Goal: Transaction & Acquisition: Purchase product/service

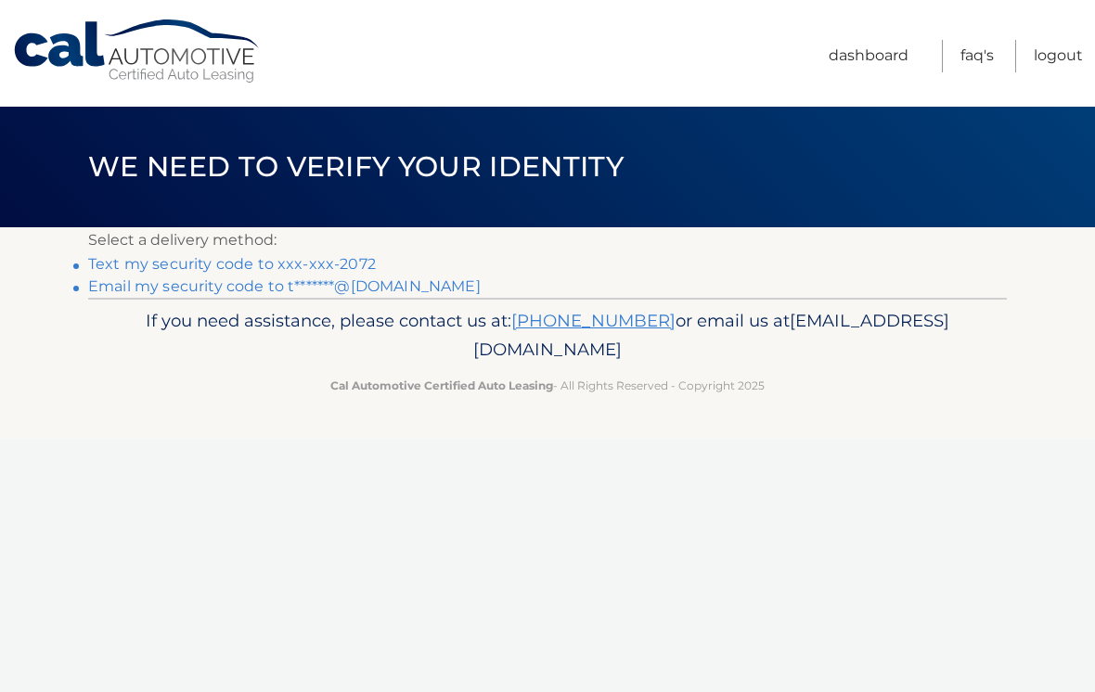
click at [359, 268] on link "Text my security code to xxx-xxx-2072" at bounding box center [232, 264] width 288 height 18
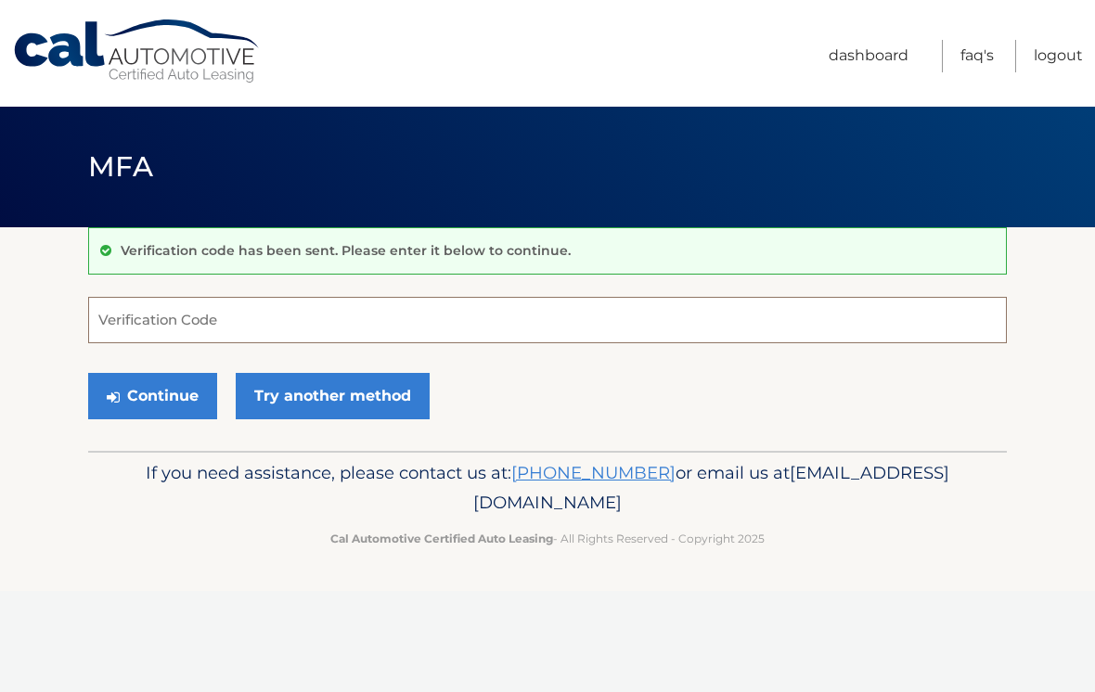
click at [404, 327] on input "Verification Code" at bounding box center [547, 320] width 918 height 46
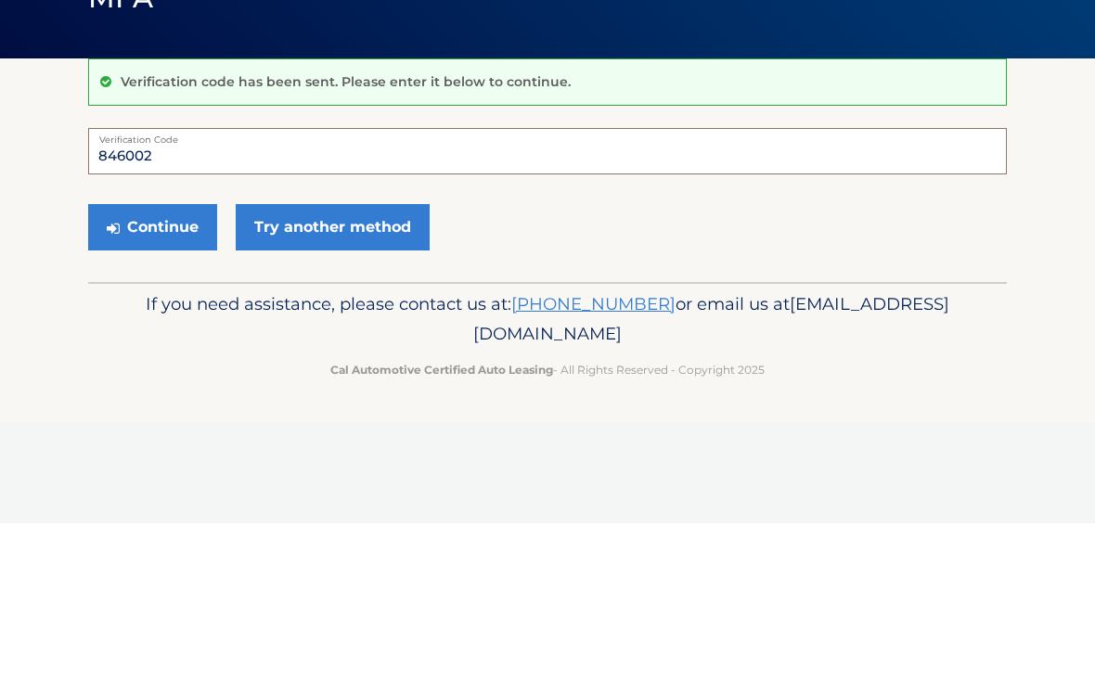
type input "846002"
click at [160, 373] on button "Continue" at bounding box center [152, 396] width 129 height 46
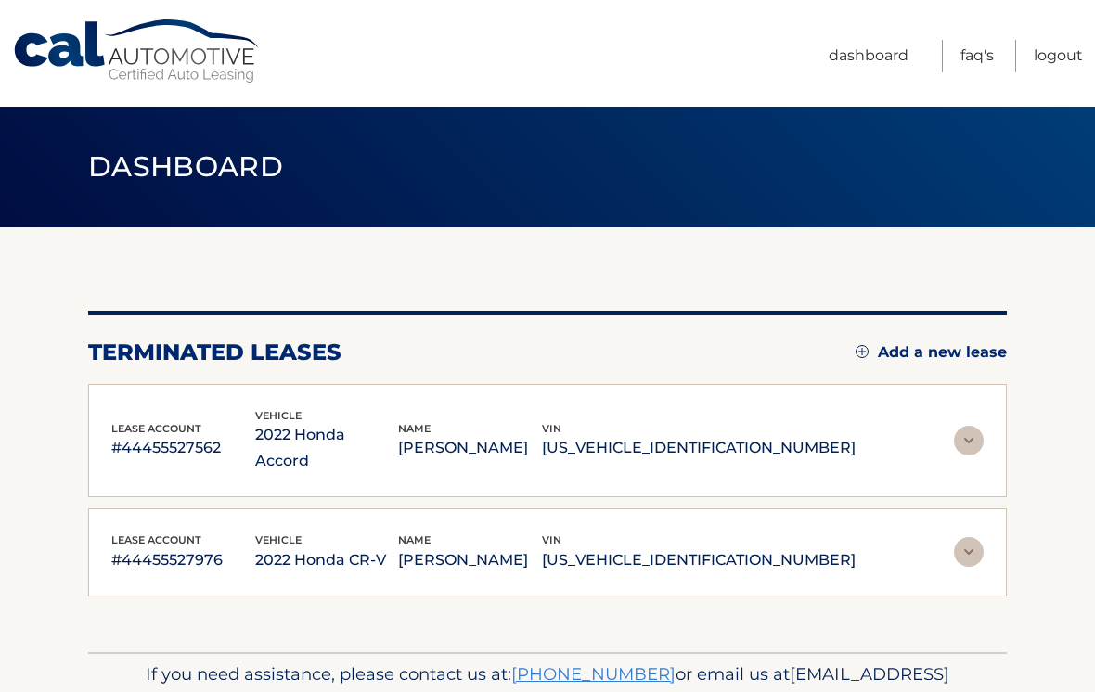
click at [978, 537] on img at bounding box center [969, 552] width 30 height 30
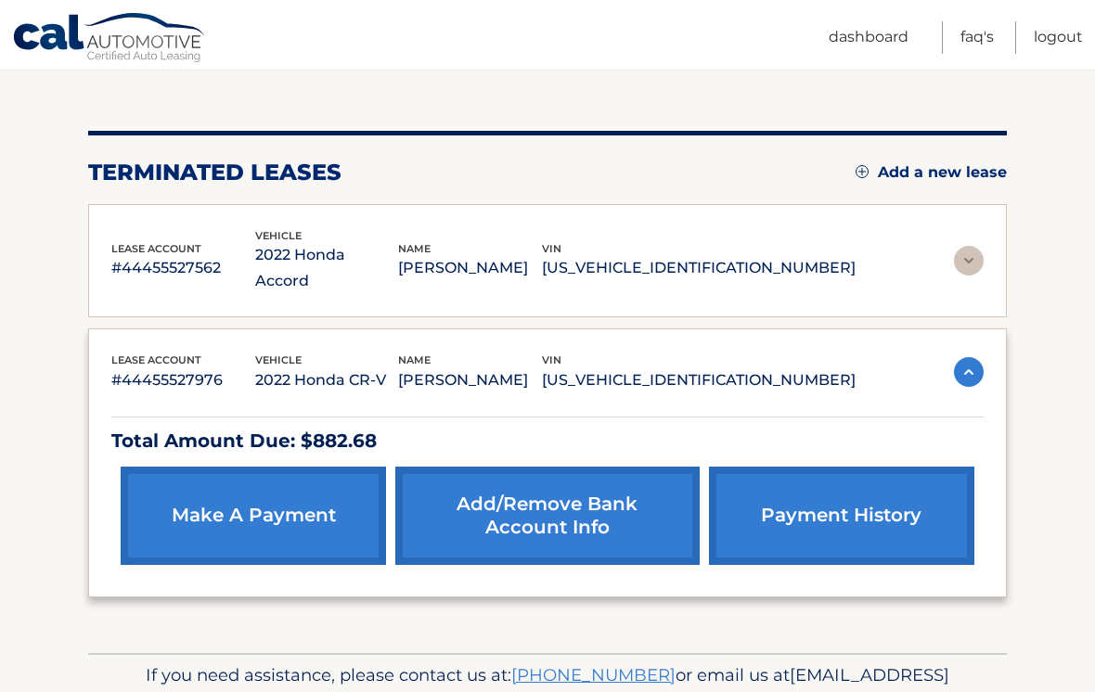
scroll to position [178, 0]
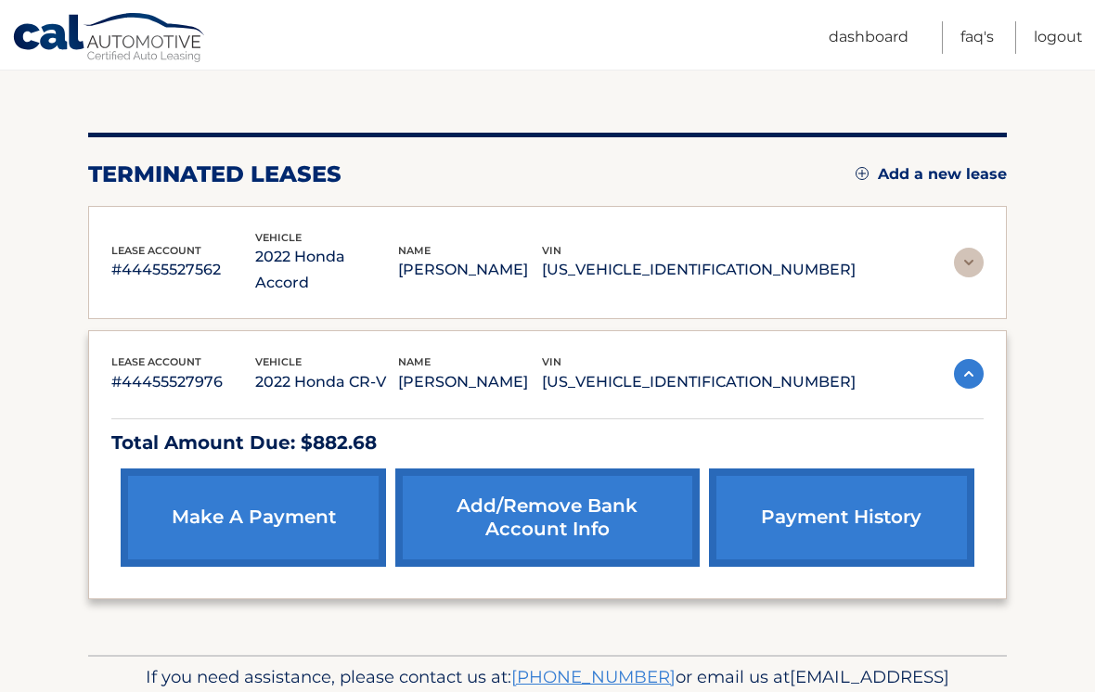
click at [261, 496] on link "make a payment" at bounding box center [253, 517] width 265 height 98
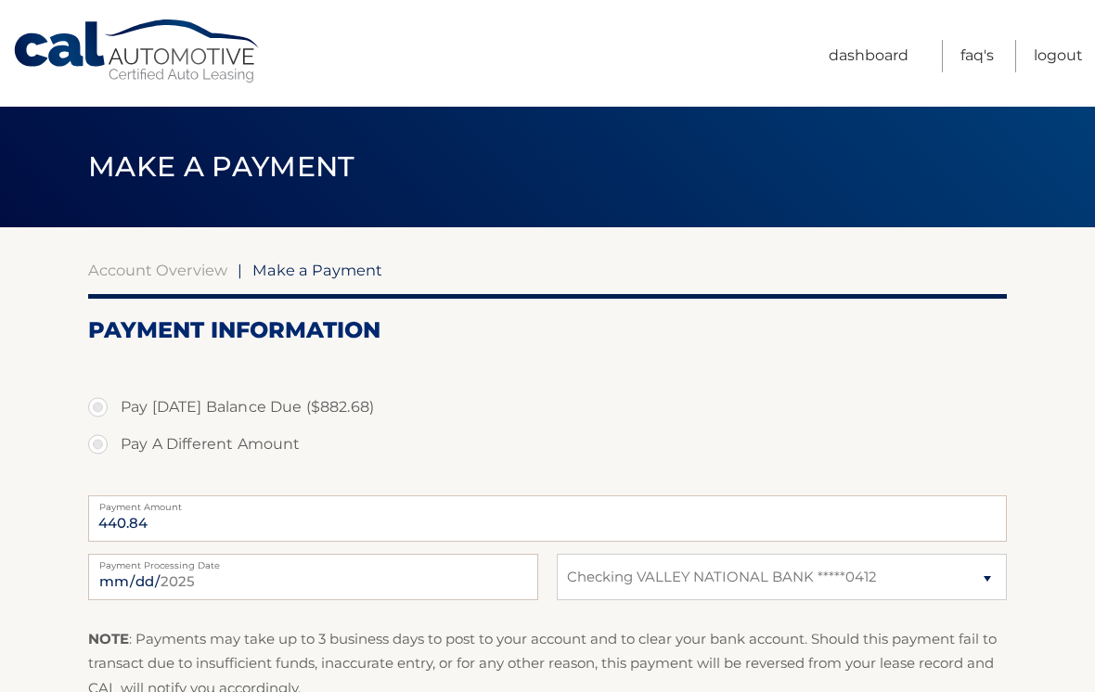
select select "MzhiMmM1OTktMzNiYS00YTFmLTkzYjctMjRlN2ZlYmI3ODNk"
click at [111, 416] on label "Pay Today's Balance Due ($882.68)" at bounding box center [547, 407] width 918 height 37
click at [111, 416] on input "Pay Today's Balance Due ($882.68)" at bounding box center [105, 404] width 19 height 30
radio input "true"
type input "882.68"
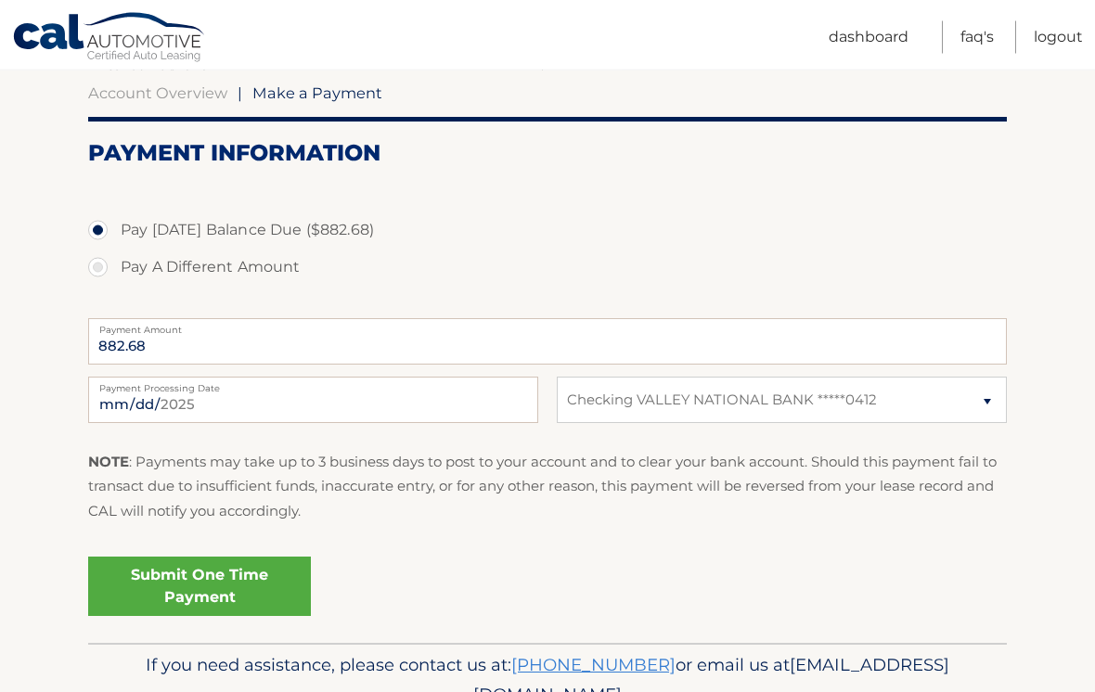
scroll to position [177, 0]
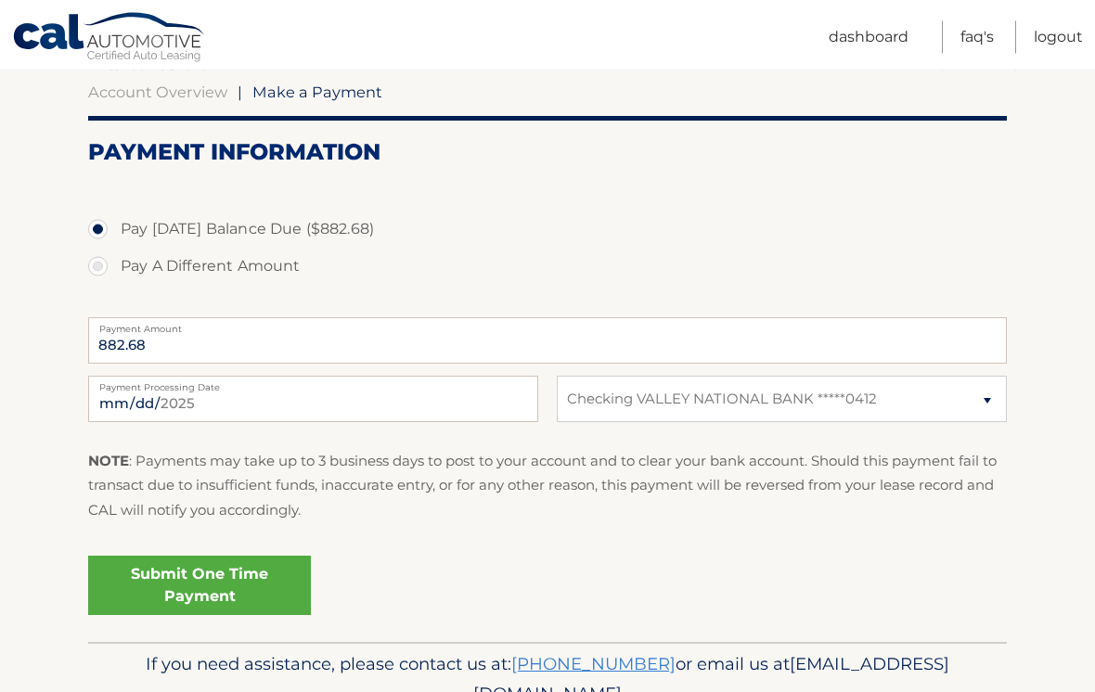
click at [229, 585] on link "Submit One Time Payment" at bounding box center [199, 586] width 223 height 59
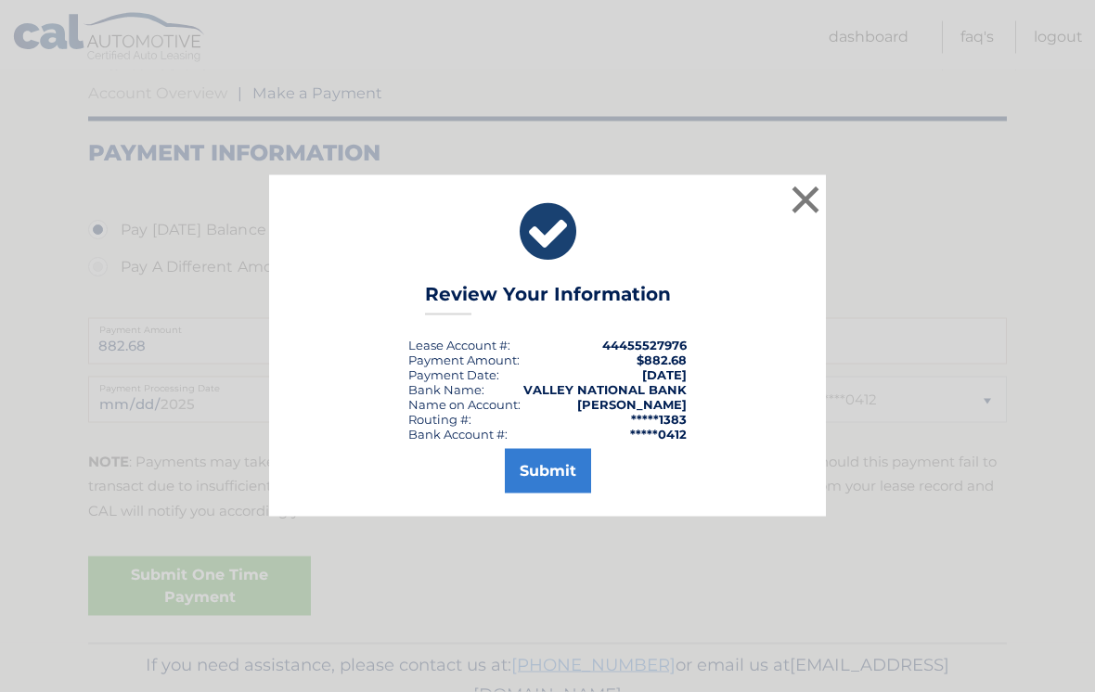
scroll to position [178, 0]
click at [566, 487] on button "Submit" at bounding box center [548, 471] width 86 height 45
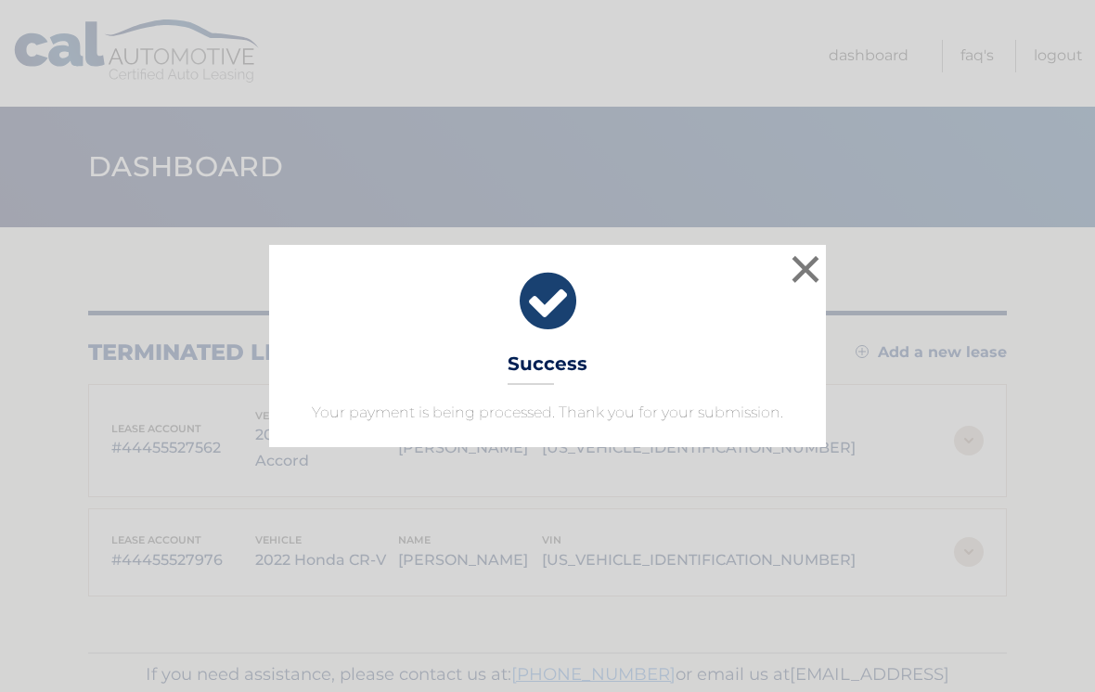
click at [814, 276] on button "×" at bounding box center [805, 268] width 37 height 37
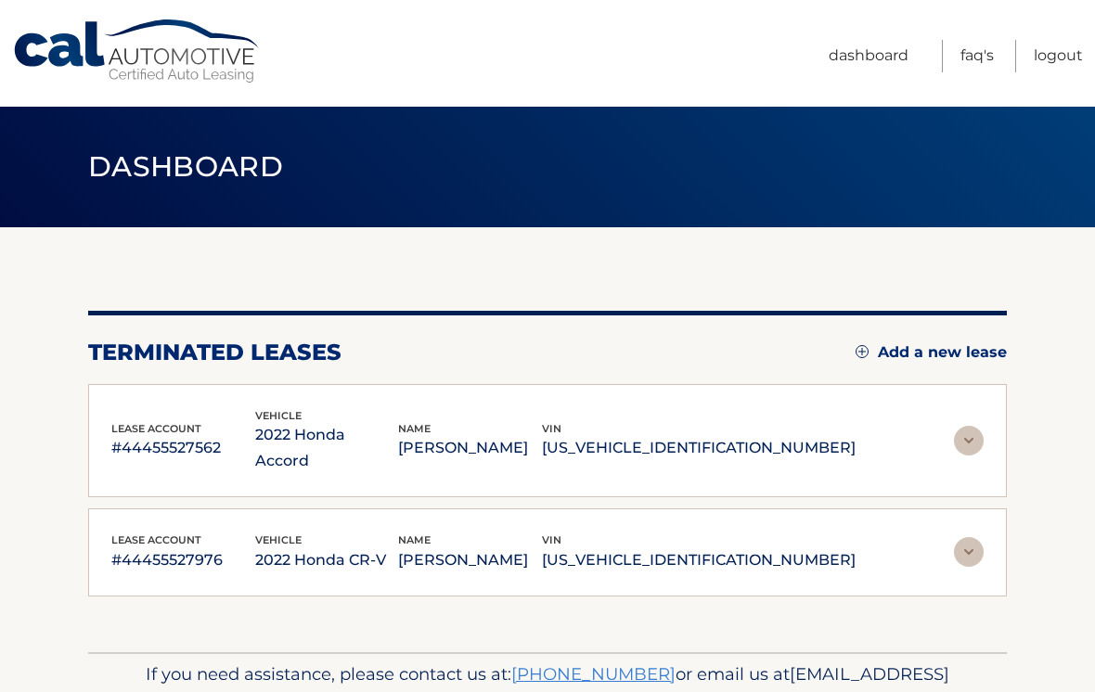
click at [964, 537] on img at bounding box center [969, 552] width 30 height 30
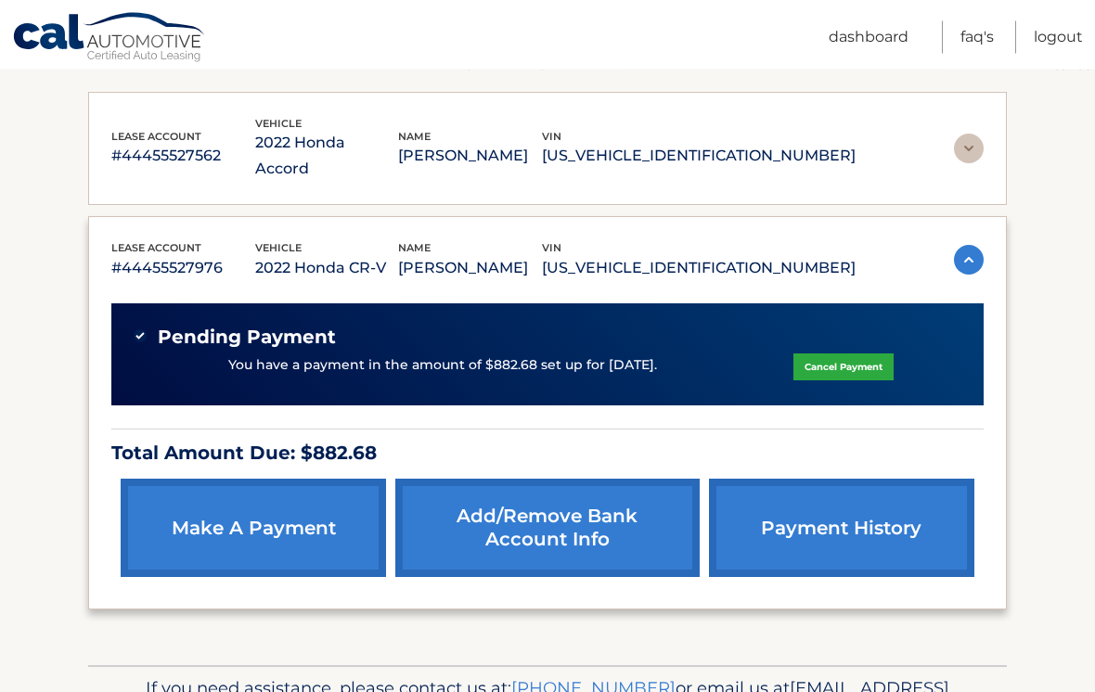
scroll to position [292, 0]
click at [971, 245] on img at bounding box center [969, 260] width 30 height 30
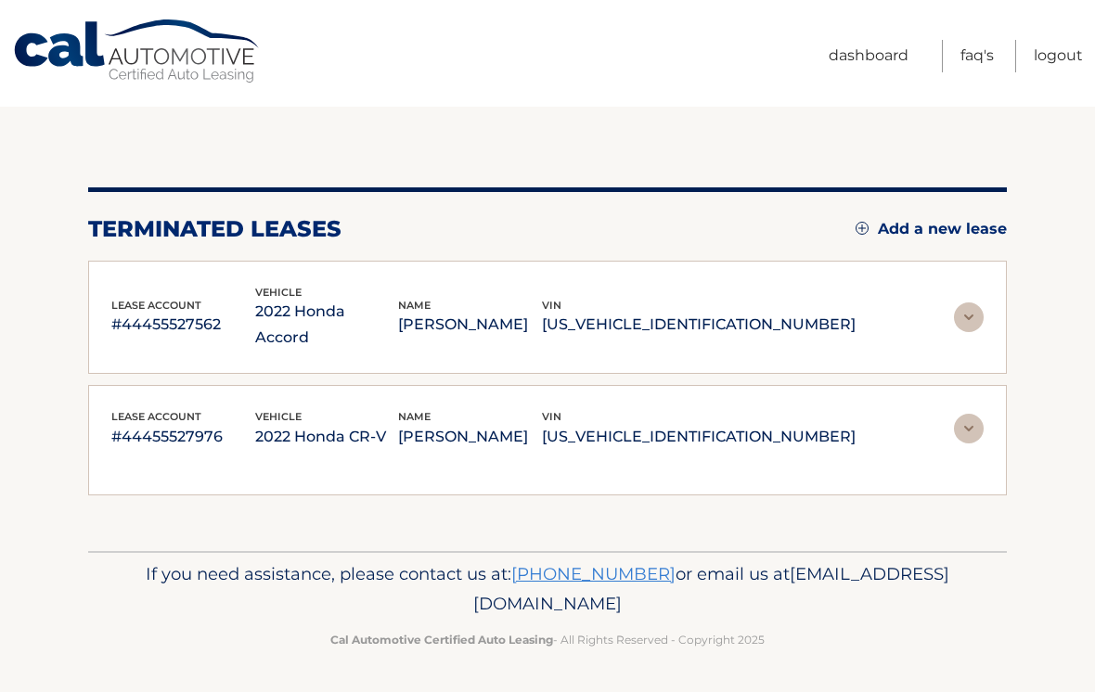
scroll to position [43, 0]
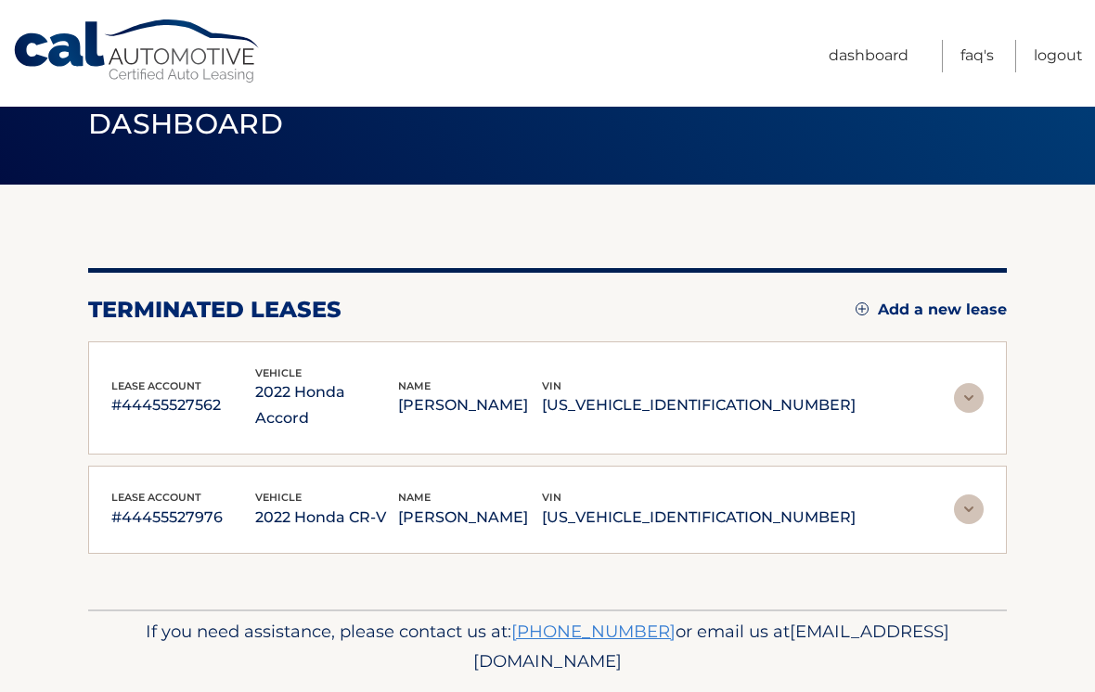
click at [969, 383] on img at bounding box center [969, 398] width 30 height 30
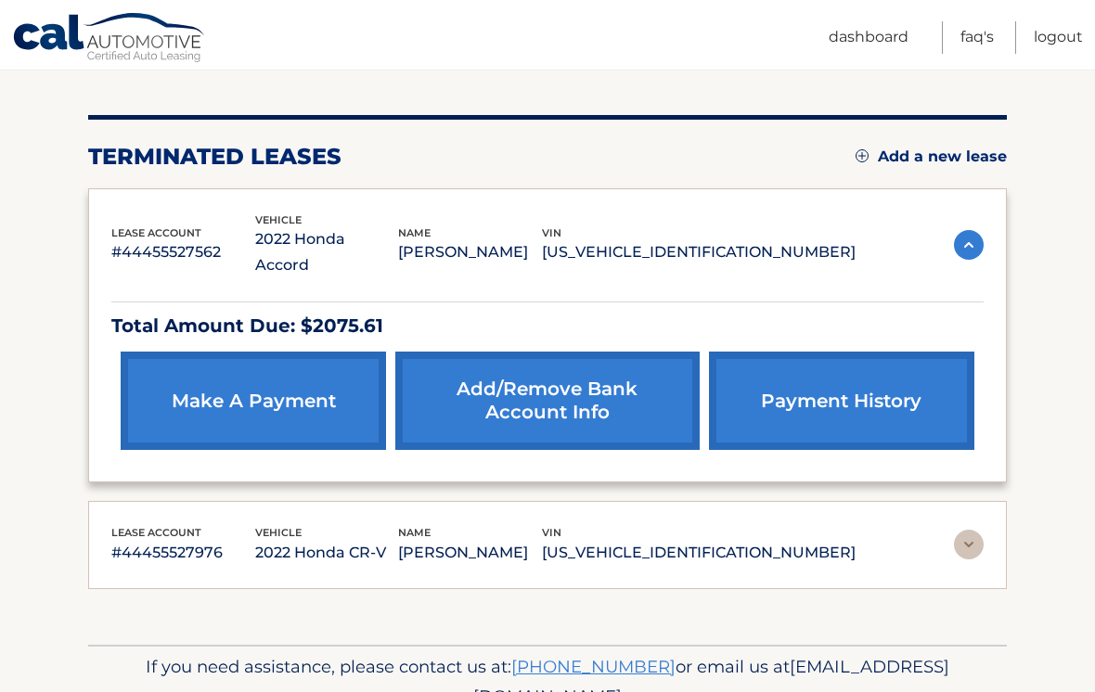
scroll to position [199, 0]
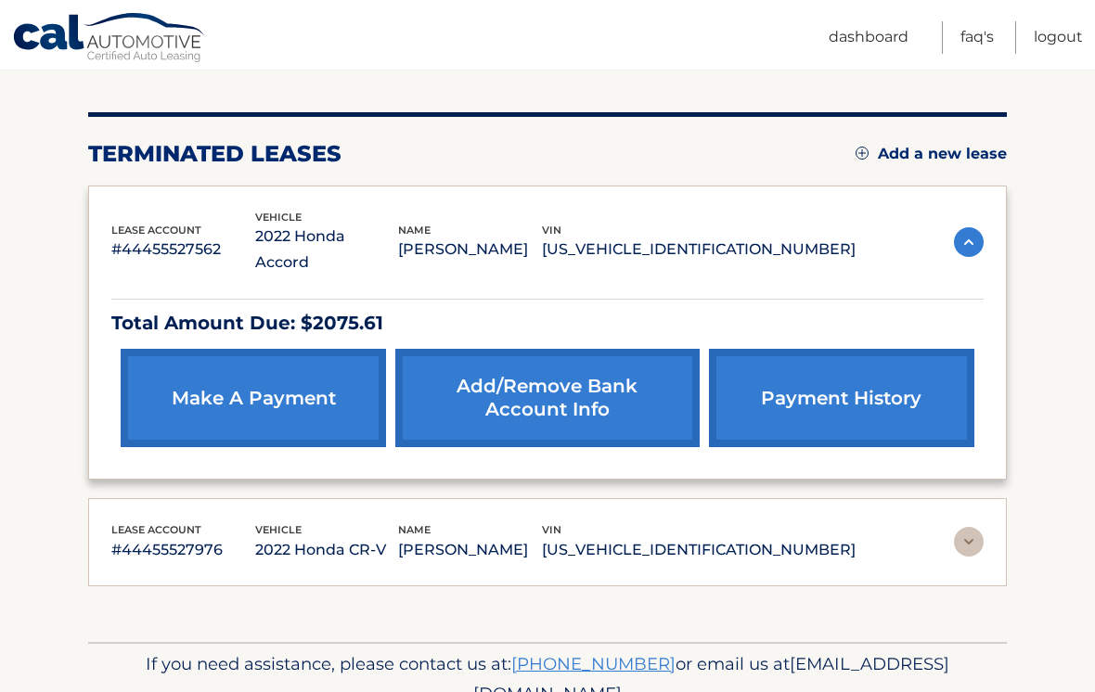
click at [179, 370] on link "make a payment" at bounding box center [253, 398] width 265 height 98
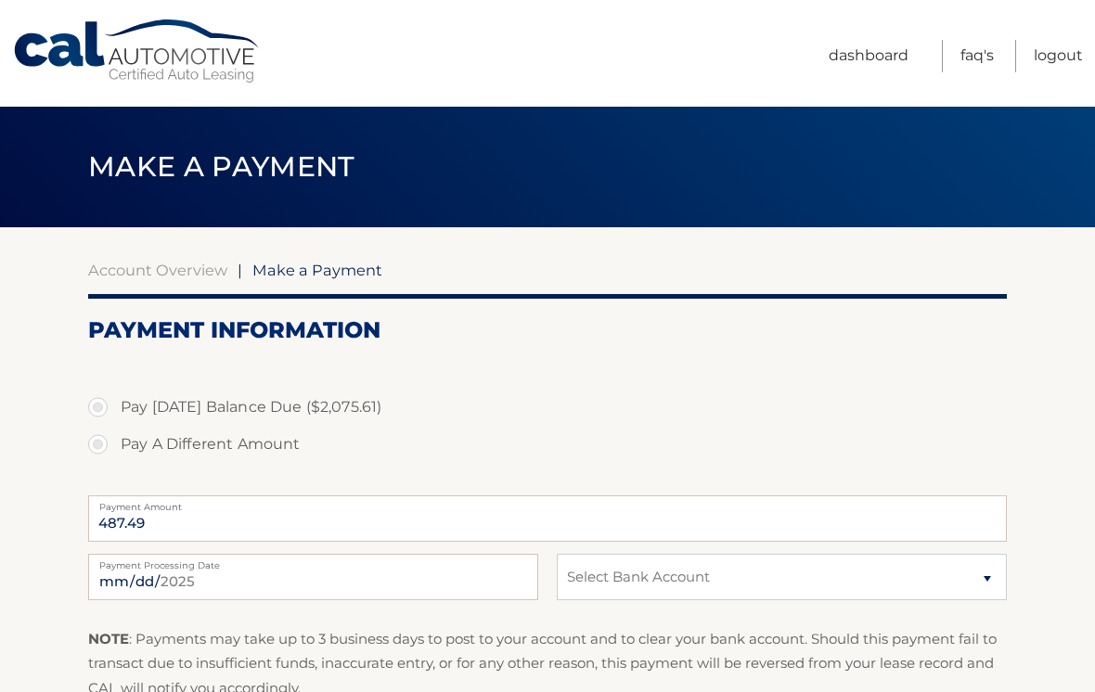
click at [193, 276] on link "Account Overview" at bounding box center [157, 270] width 139 height 19
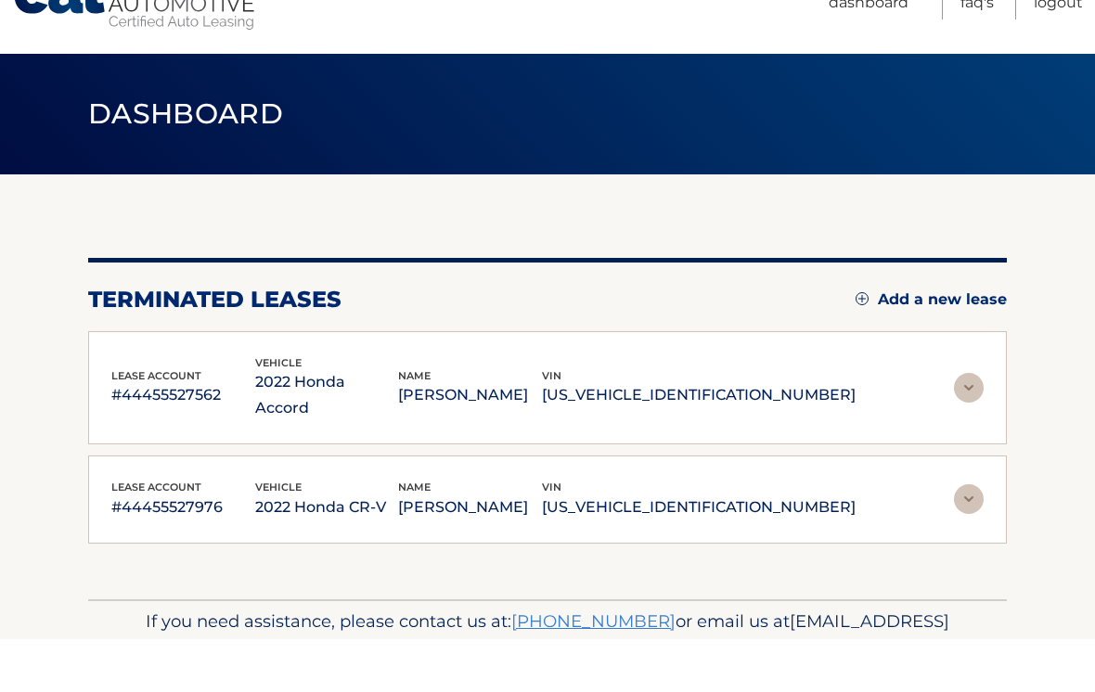
scroll to position [43, 0]
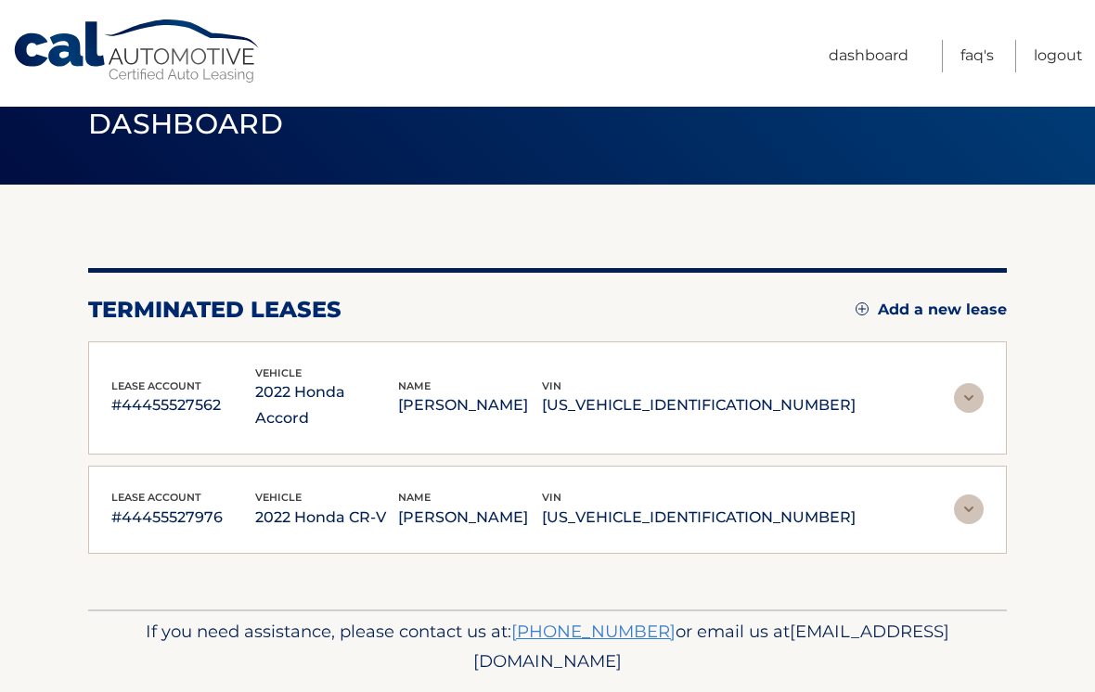
click at [991, 368] on div "lease account #44455527562 vehicle 2022 Honda Accord name SHERELLE THOMAS vin 1…" at bounding box center [547, 398] width 918 height 114
click at [965, 384] on img at bounding box center [969, 398] width 30 height 30
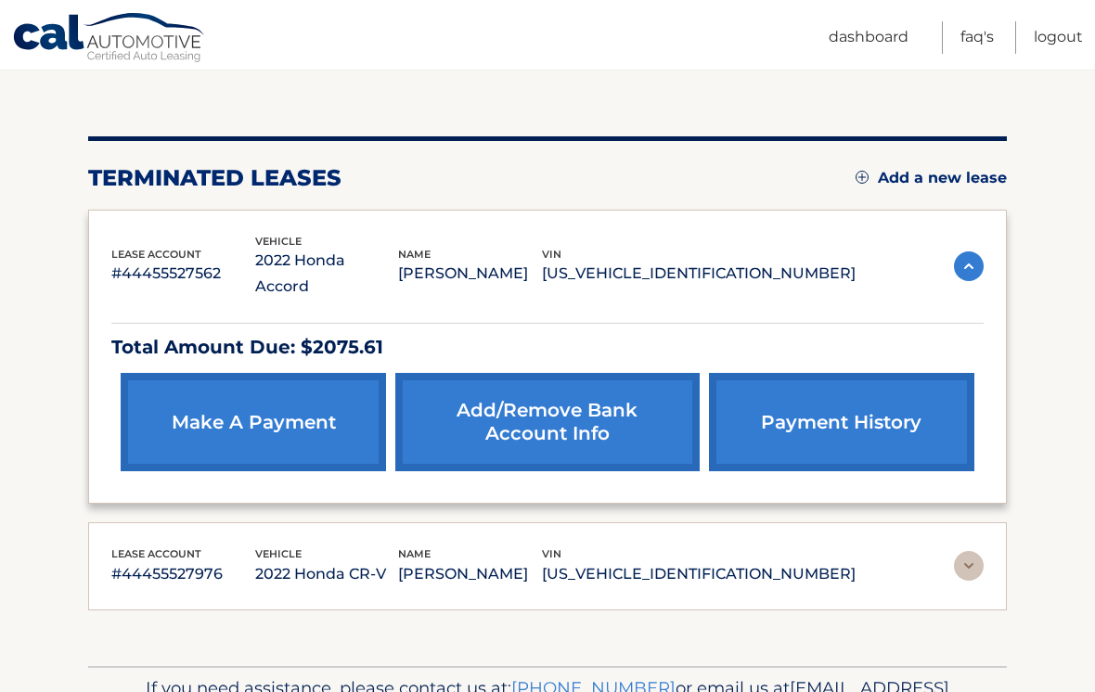
scroll to position [179, 0]
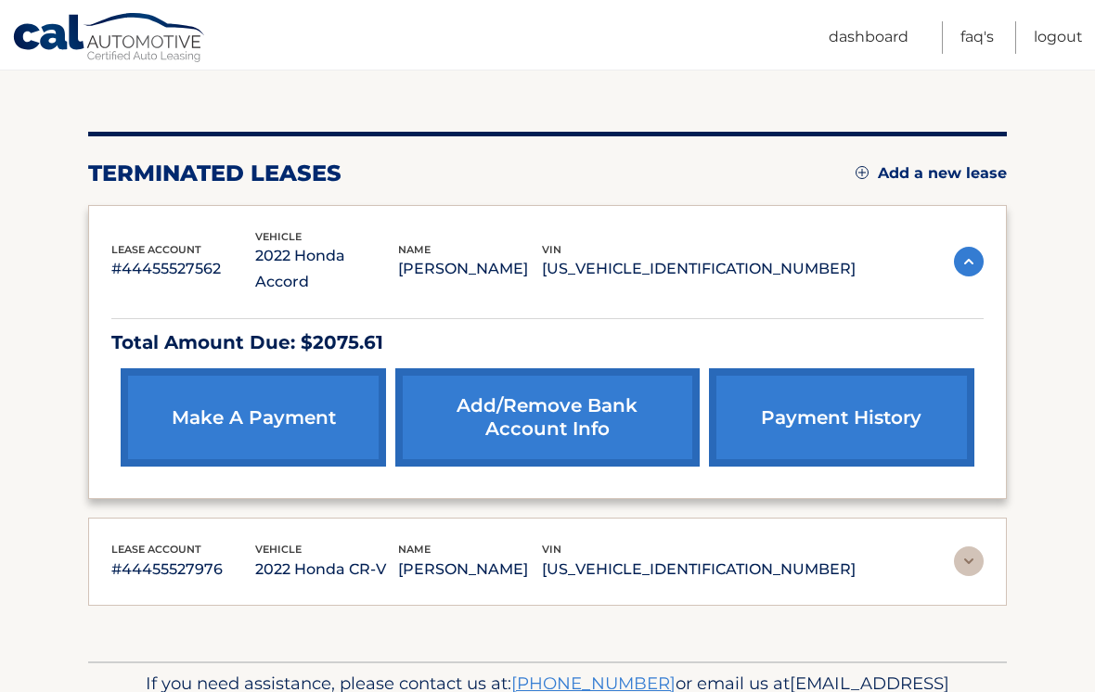
click at [866, 386] on link "payment history" at bounding box center [841, 417] width 265 height 98
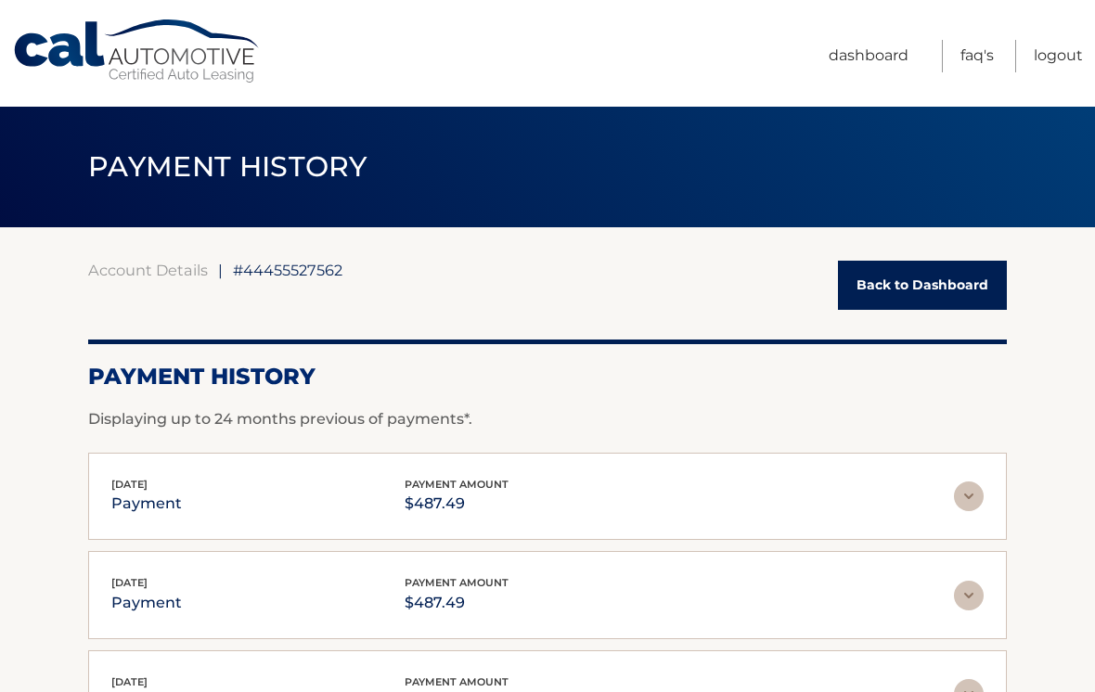
click at [956, 289] on link "Back to Dashboard" at bounding box center [922, 285] width 169 height 49
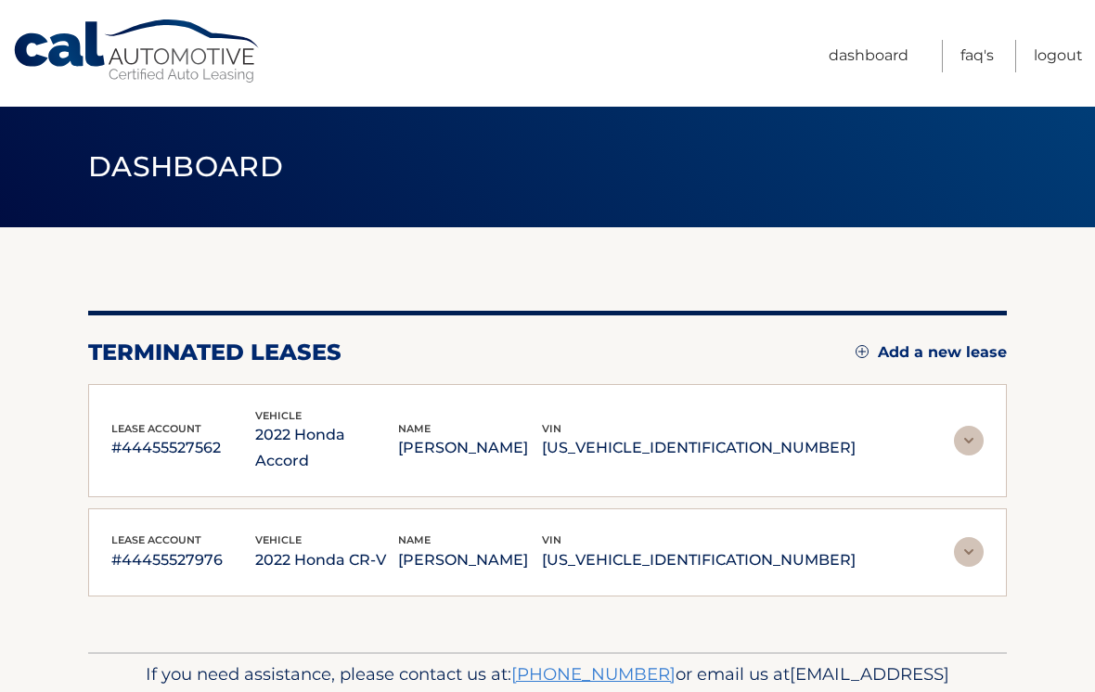
click at [970, 433] on img at bounding box center [969, 441] width 30 height 30
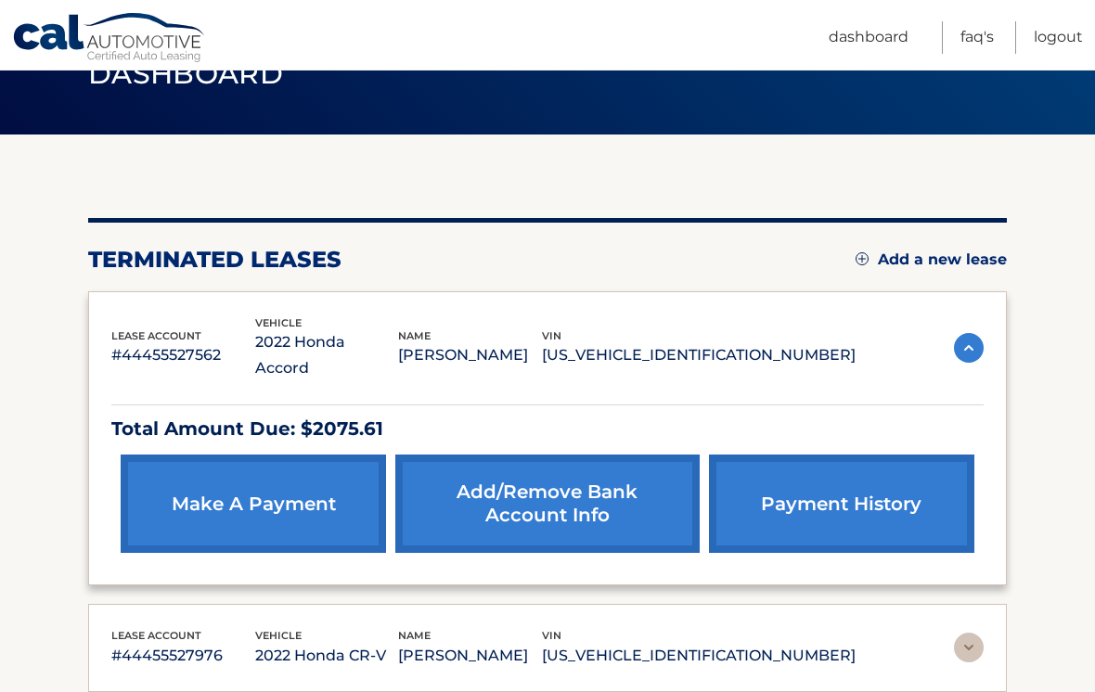
scroll to position [96, 0]
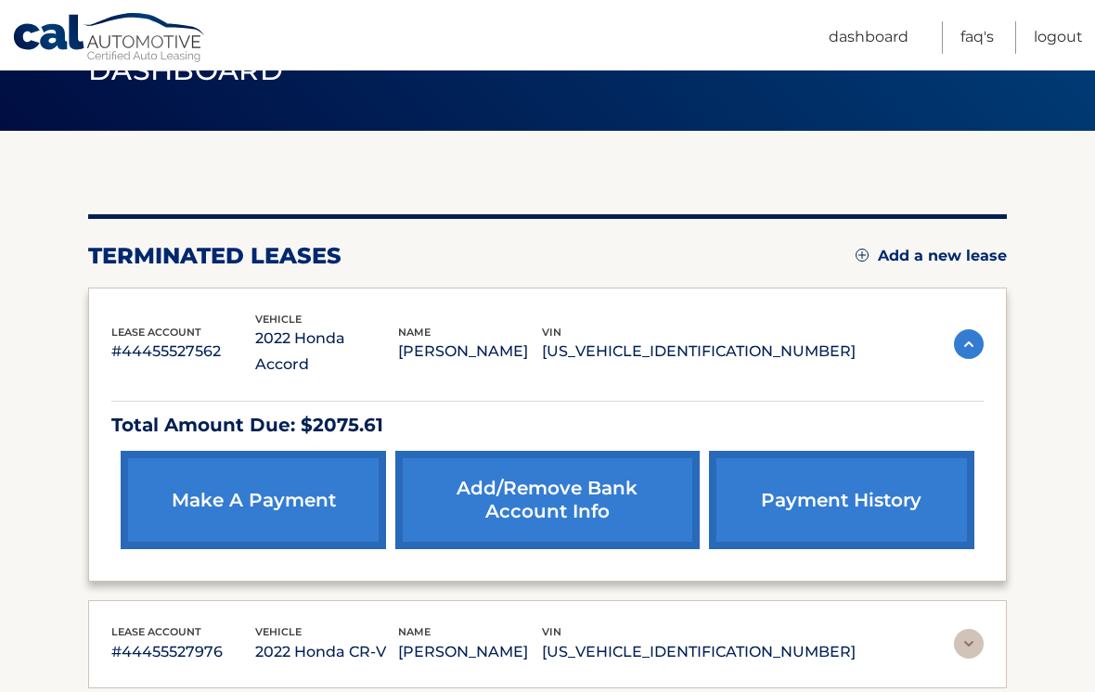
click at [301, 471] on link "make a payment" at bounding box center [253, 500] width 265 height 98
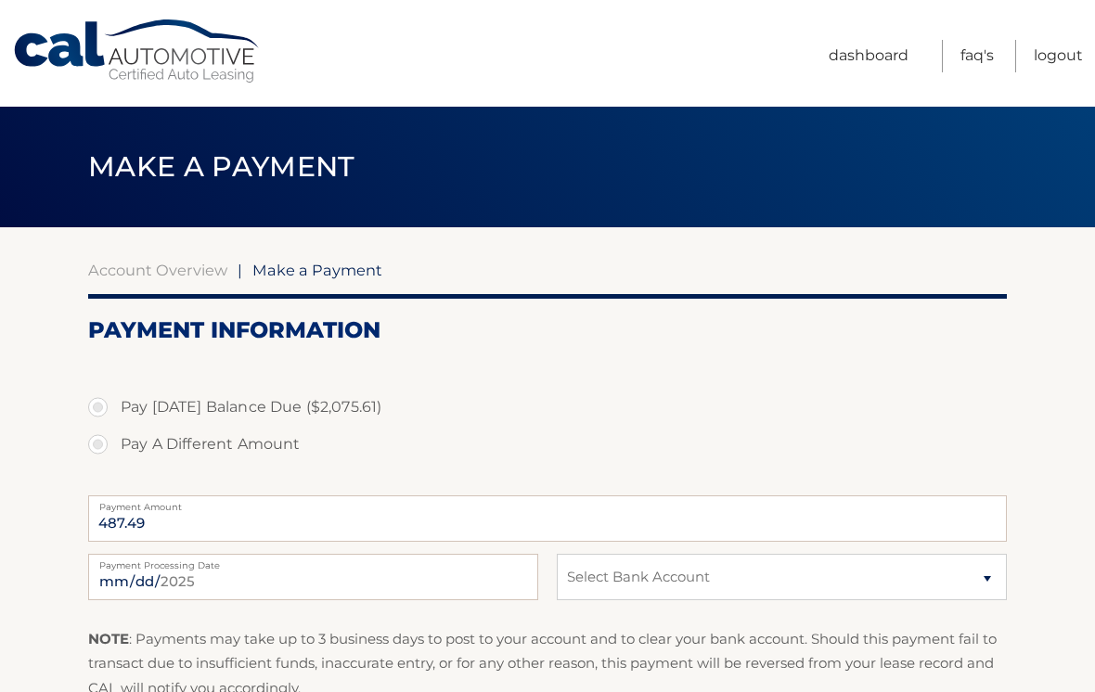
click at [268, 440] on label "Pay A Different Amount" at bounding box center [547, 444] width 918 height 37
click at [114, 440] on input "Pay A Different Amount" at bounding box center [105, 441] width 19 height 30
radio input "true"
click at [117, 457] on label "Pay A Different Amount" at bounding box center [547, 444] width 918 height 37
click at [114, 455] on input "Pay A Different Amount" at bounding box center [105, 441] width 19 height 30
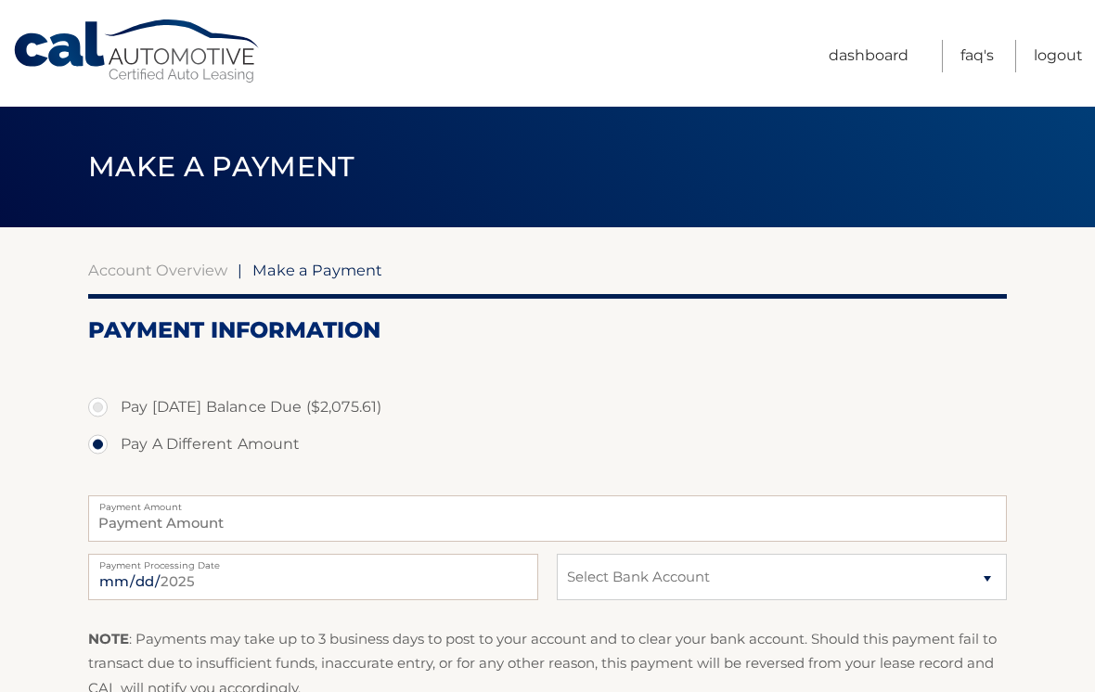
click at [107, 438] on label "Pay A Different Amount" at bounding box center [547, 444] width 918 height 37
click at [107, 438] on input "Pay A Different Amount" at bounding box center [105, 441] width 19 height 30
click at [199, 269] on link "Account Overview" at bounding box center [157, 270] width 139 height 19
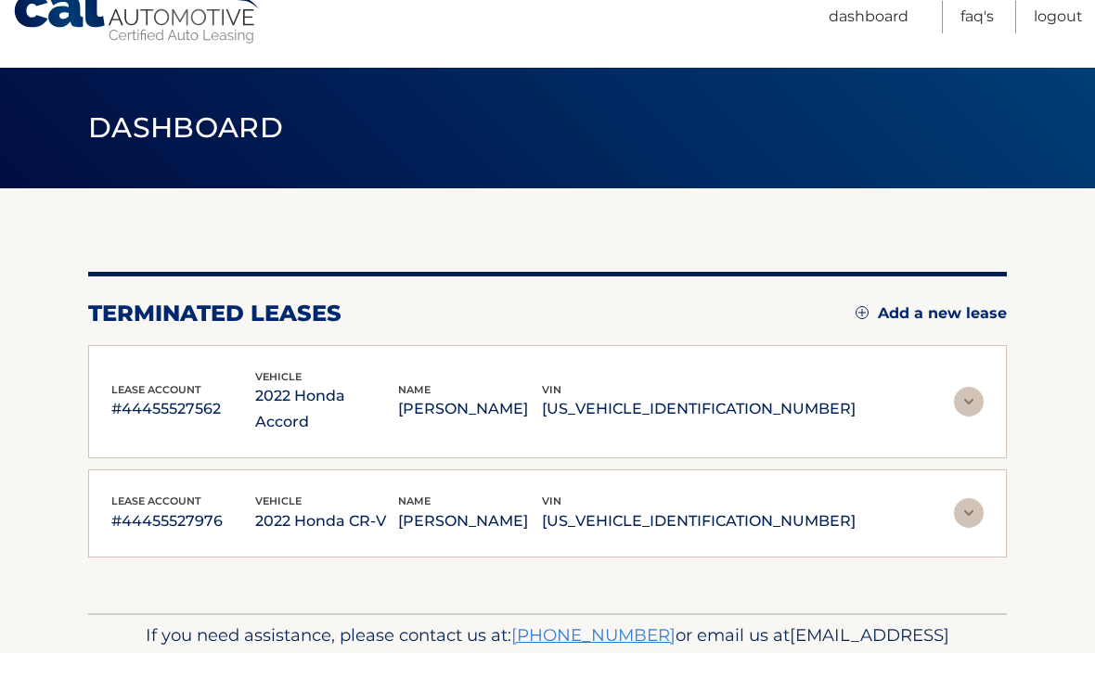
scroll to position [43, 0]
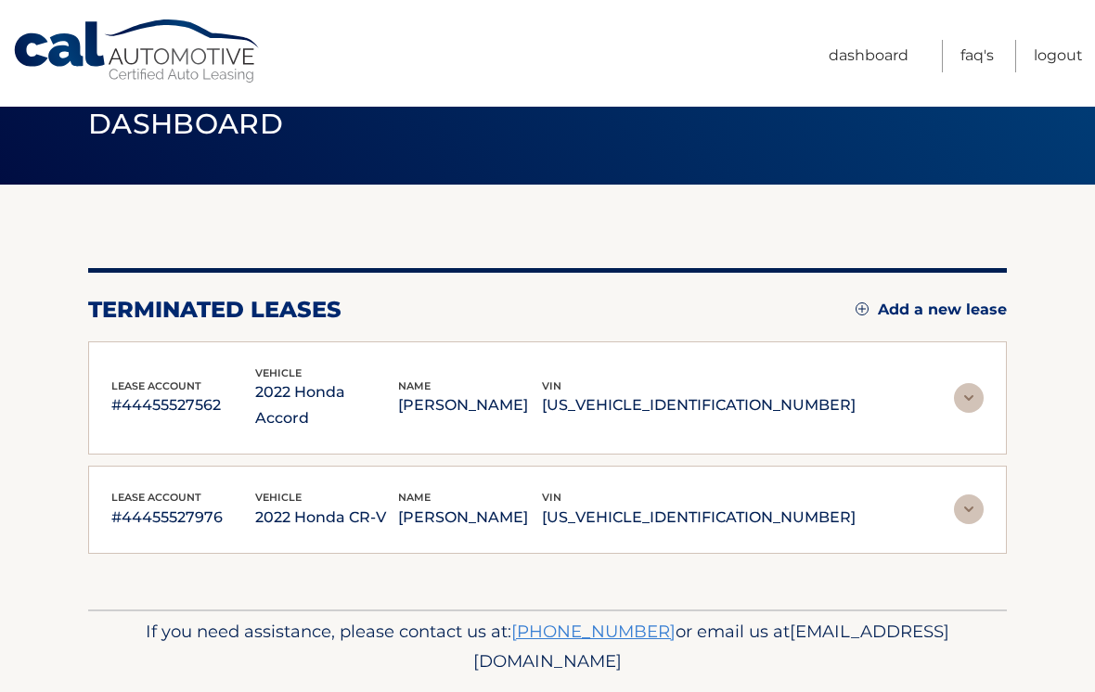
click at [1052, 71] on link "Logout" at bounding box center [1057, 56] width 49 height 32
